Goal: Information Seeking & Learning: Learn about a topic

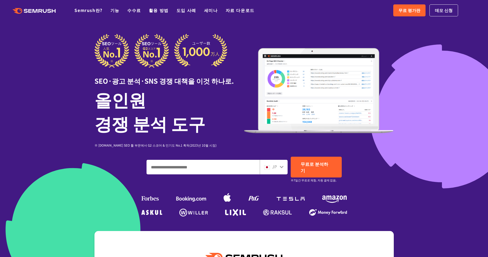
click at [32, 9] on icon ".cls {fill: #FF642D;}" at bounding box center [34, 11] width 59 height 6
click at [214, 167] on input "도메인, 키워드 또는 URL을 입력하세요." at bounding box center [203, 167] width 113 height 14
click at [276, 164] on font "JP" at bounding box center [274, 167] width 5 height 6
click at [279, 165] on icon at bounding box center [281, 167] width 4 height 4
click at [281, 166] on icon at bounding box center [282, 167] width 4 height 2
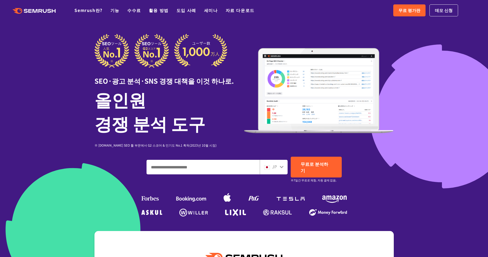
drag, startPoint x: 227, startPoint y: 165, endPoint x: 234, endPoint y: 152, distance: 14.2
click at [227, 165] on input "도메인, 키워드 또는 URL을 입력하세요." at bounding box center [203, 167] width 113 height 14
click at [190, 164] on input "도메인, 키워드 또는 URL을 입력하세요." at bounding box center [203, 167] width 113 height 14
paste input "**********"
type input "**********"
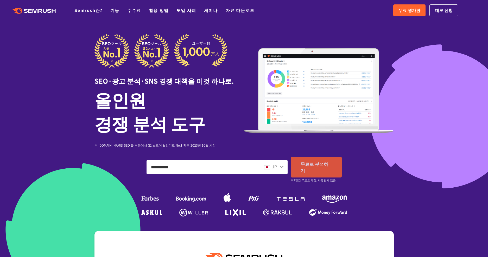
click at [316, 163] on font "무료로 분석하기" at bounding box center [314, 167] width 28 height 13
